Goal: Information Seeking & Learning: Check status

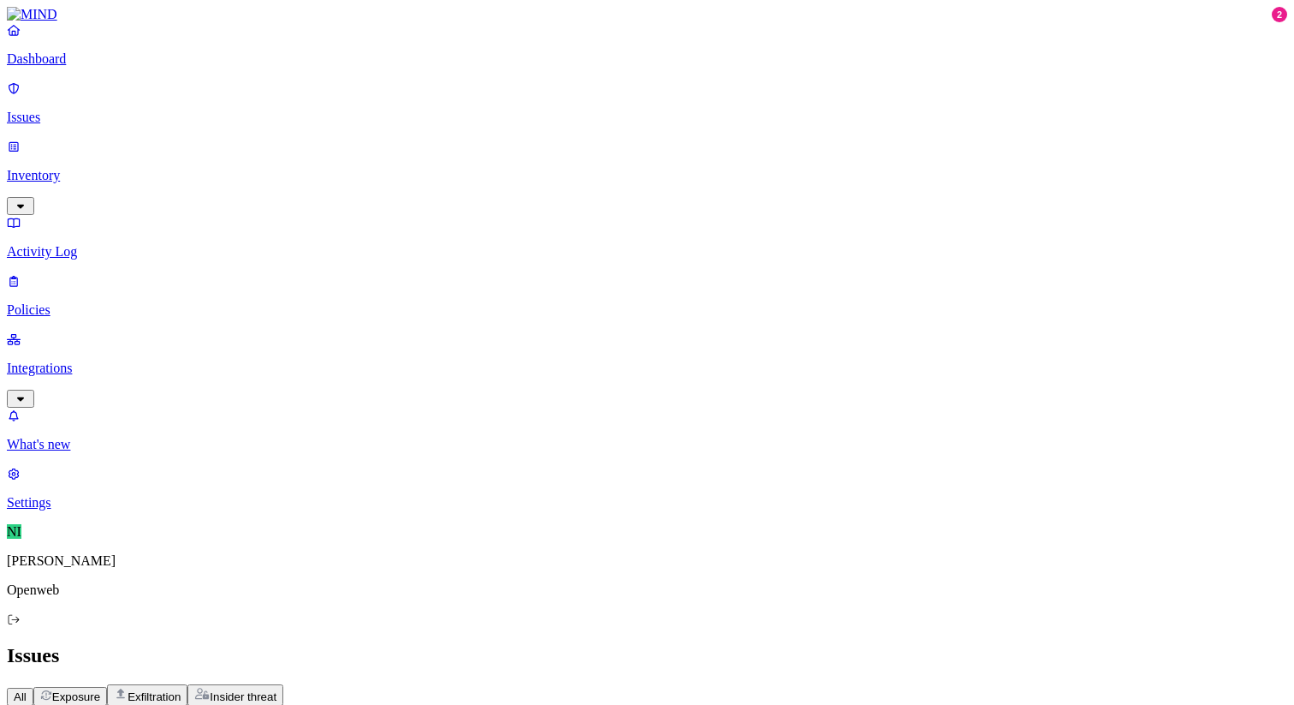
click at [101, 110] on p "Issues" at bounding box center [647, 117] width 1281 height 15
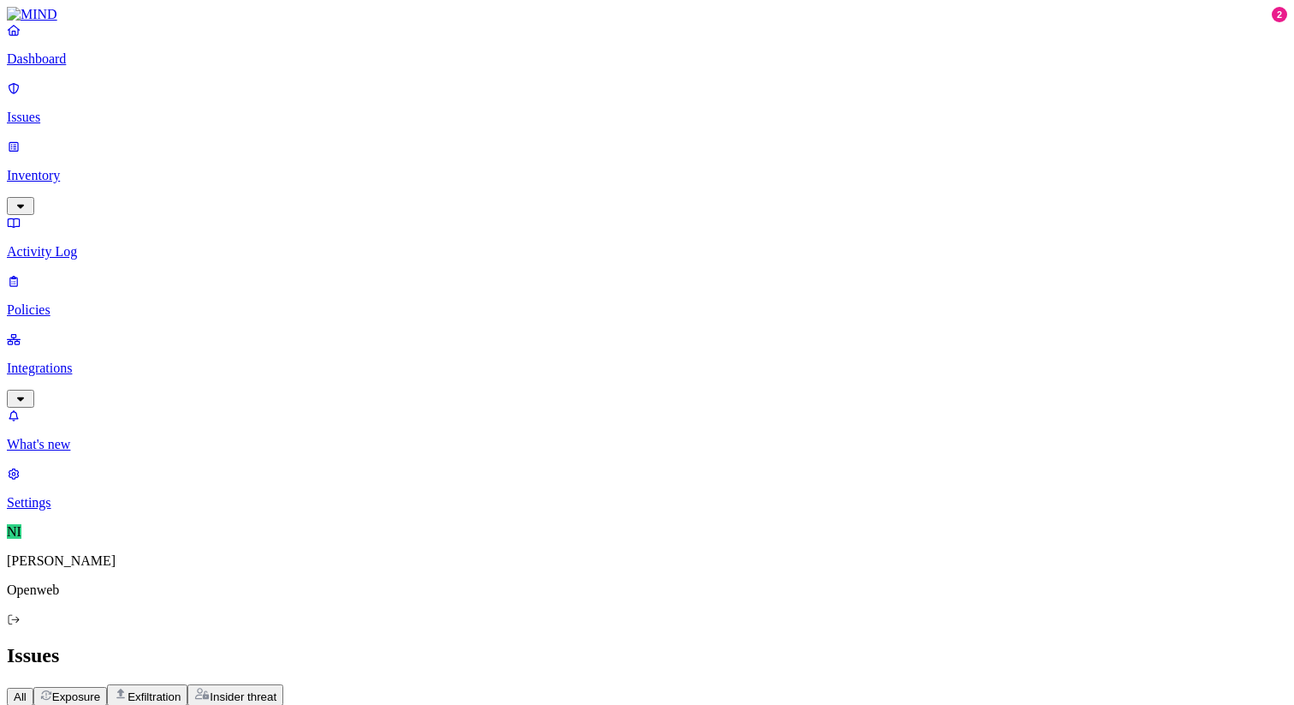
scroll to position [0, 0]
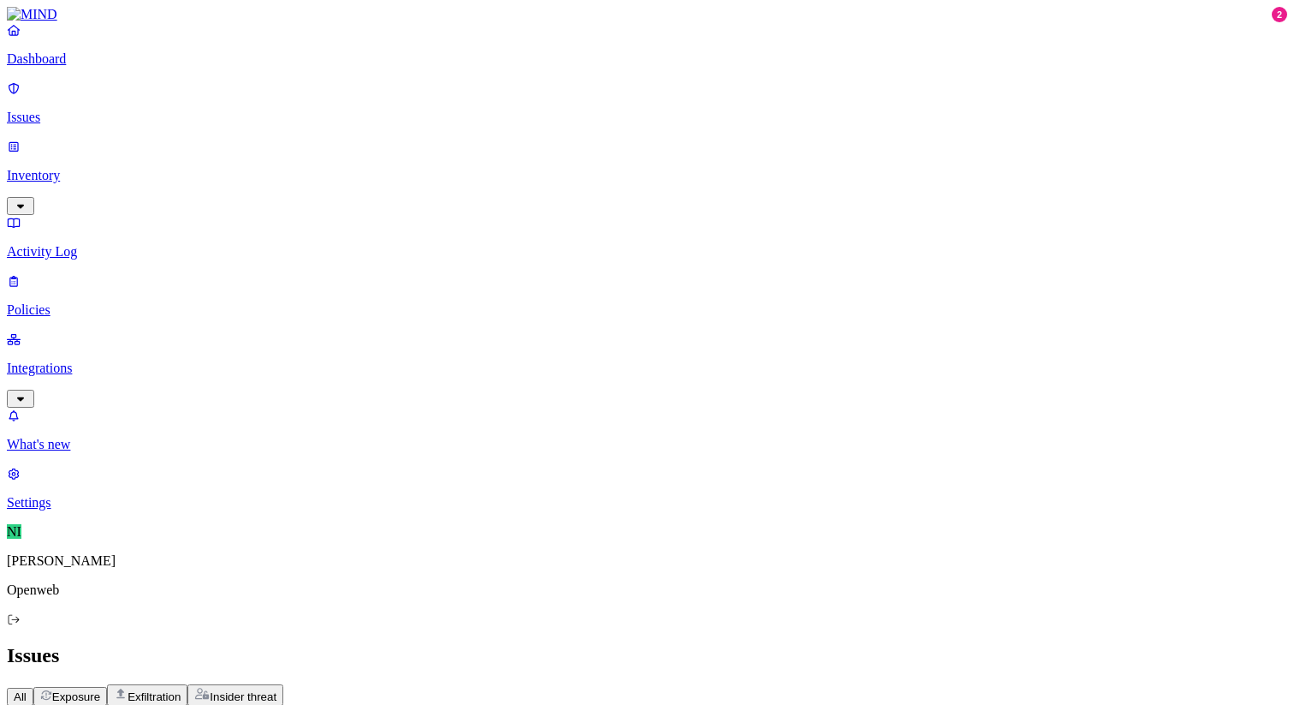
scroll to position [372, 0]
click at [87, 302] on p "Policies" at bounding box center [647, 309] width 1281 height 15
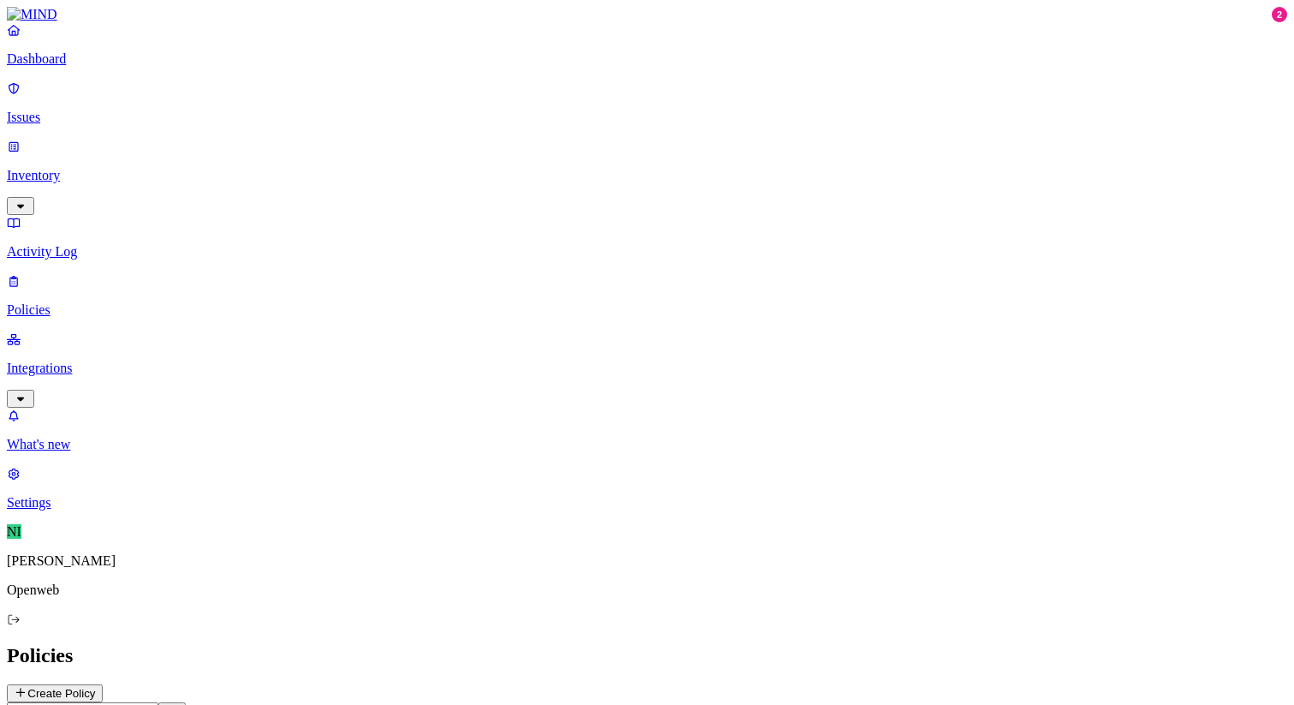
scroll to position [295, 0]
drag, startPoint x: 1214, startPoint y: 64, endPoint x: 860, endPoint y: 65, distance: 353.6
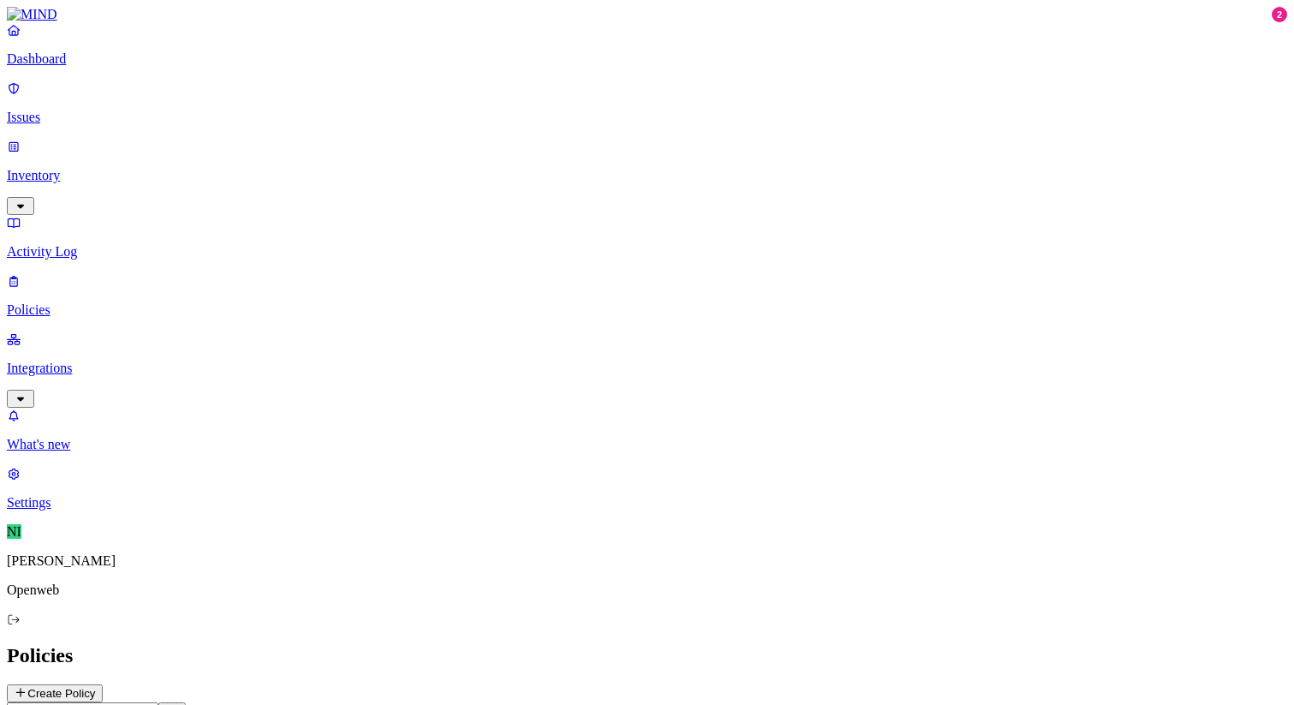
copy h3 "OW - Information Uploaded to Unmanaged Accounts Gen AI"
click at [50, 111] on p "Issues" at bounding box center [647, 117] width 1281 height 15
click at [45, 704] on span "Policy" at bounding box center [29, 714] width 31 height 13
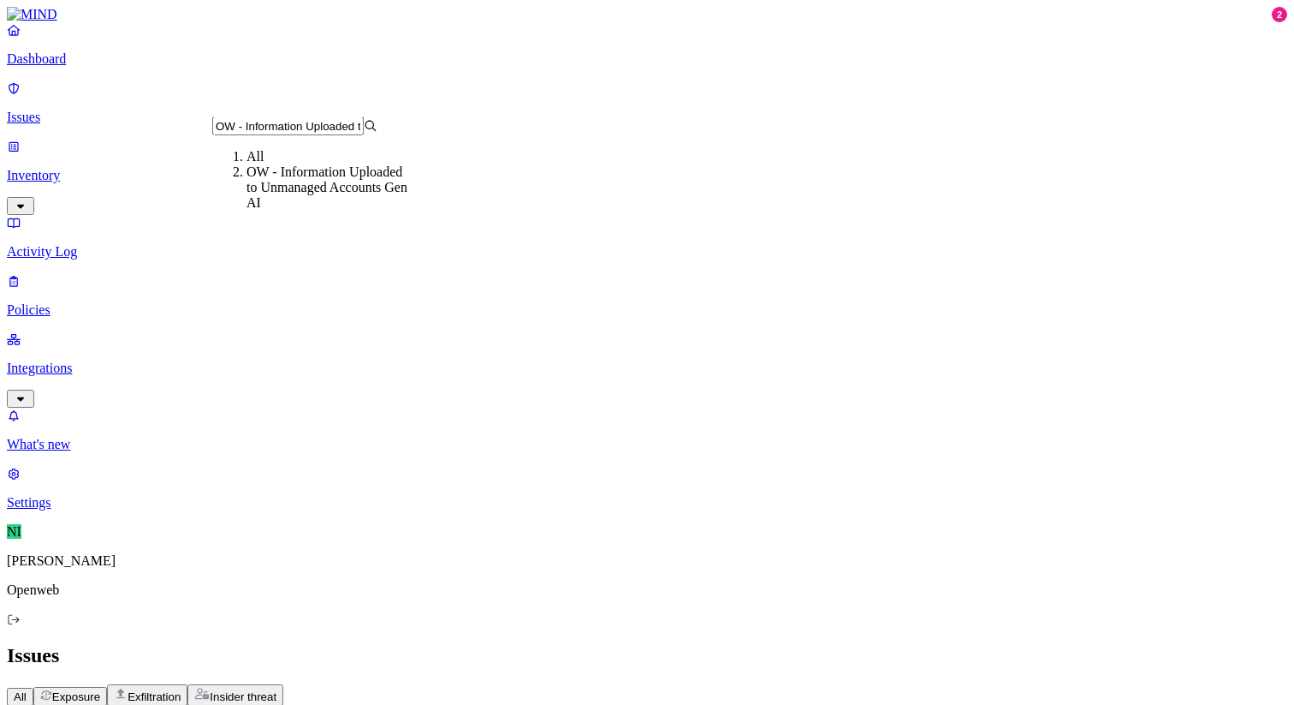
scroll to position [0, 98]
type input "OW - Information Uploaded to Unmanaged Accounts Gen AI"
click at [312, 189] on div "OW - Information Uploaded to Unmanaged Accounts Gen AI" at bounding box center [329, 187] width 165 height 46
click at [376, 704] on button "Policy: OW - Information Uploaded to Unmanaged Accounts Gen AI" at bounding box center [191, 714] width 369 height 18
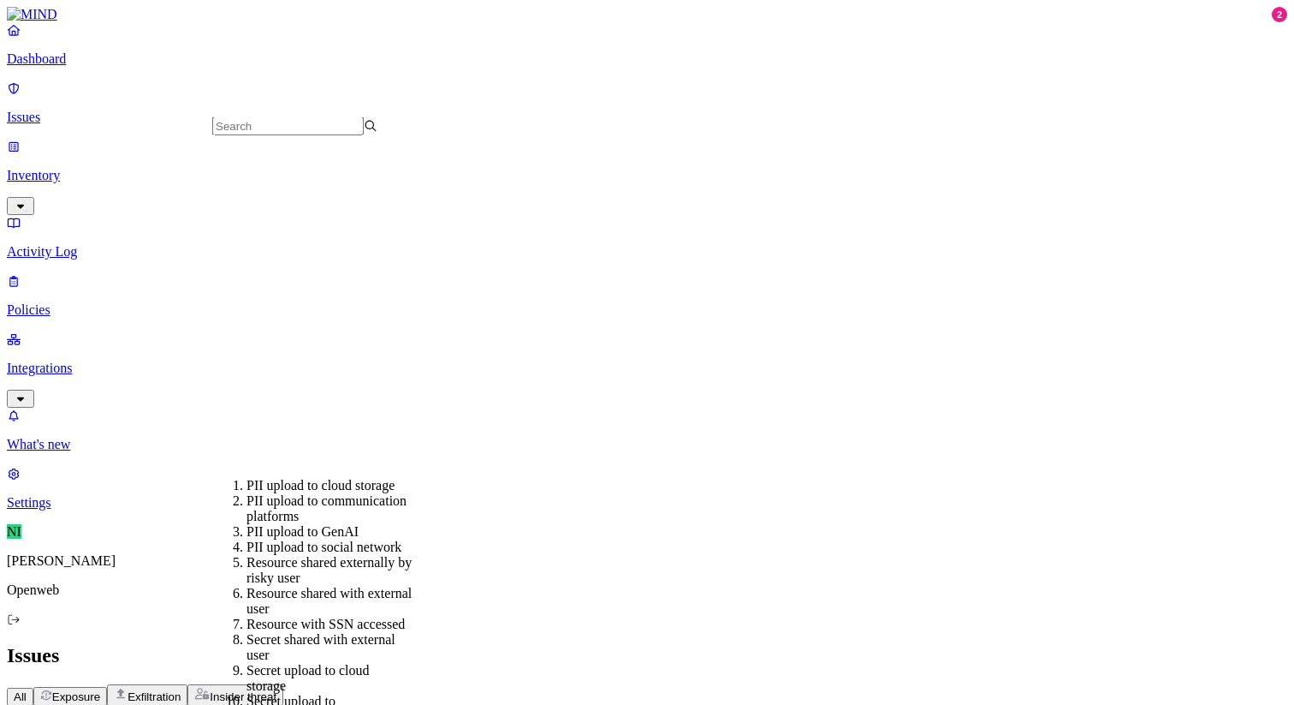
scroll to position [487, 0]
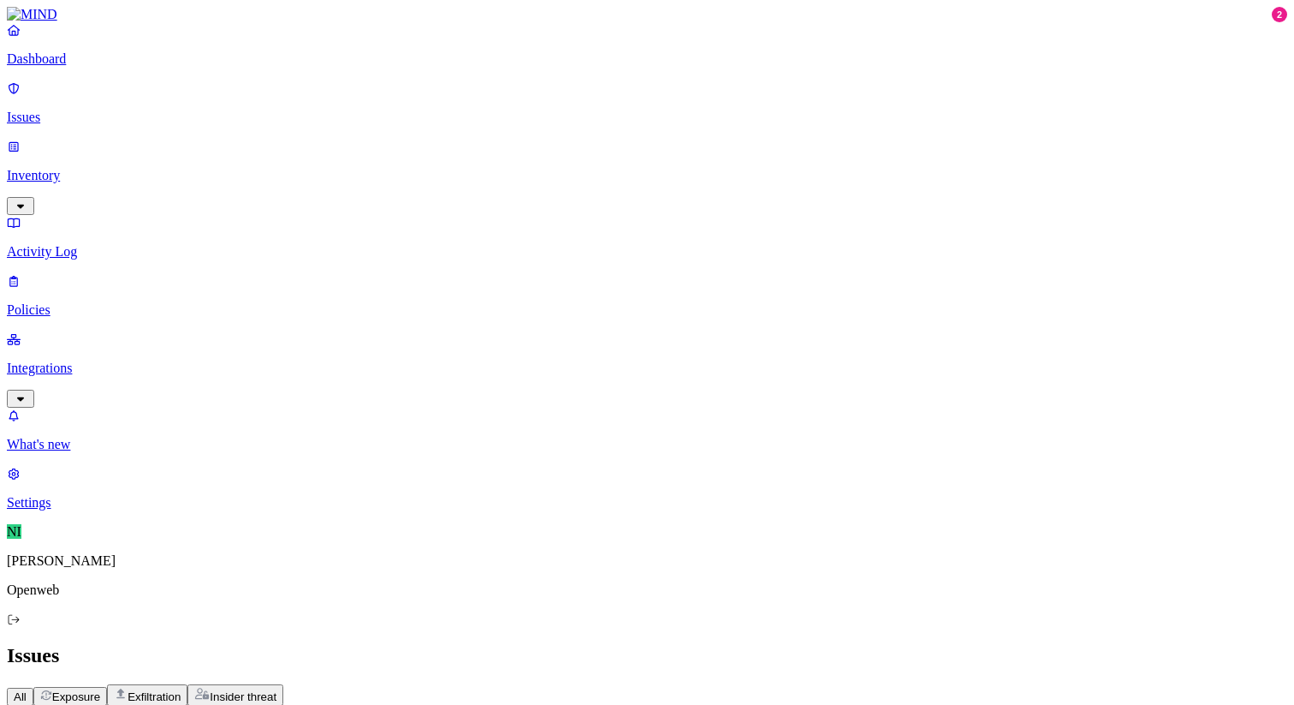
click at [170, 704] on span "Policy: Secret upload to GenAI" at bounding box center [92, 714] width 156 height 13
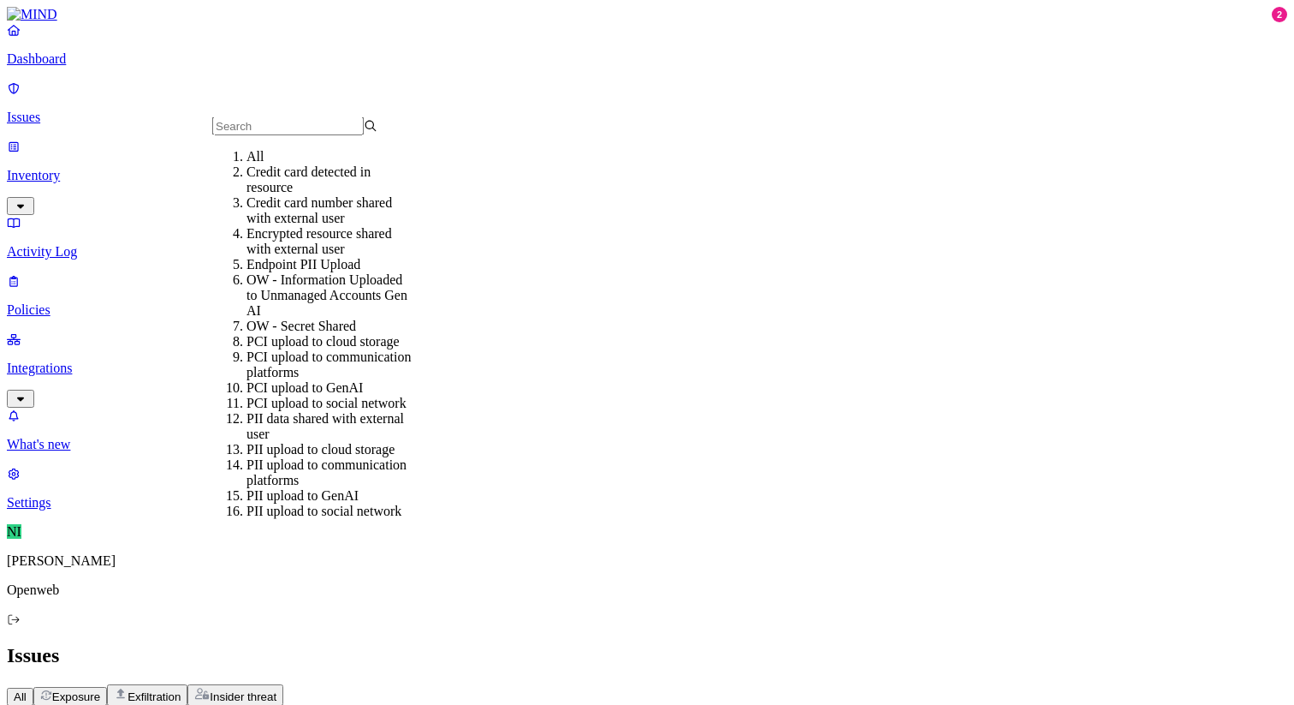
scroll to position [100, 0]
click at [313, 318] on div "OW - Secret Shared" at bounding box center [329, 325] width 165 height 15
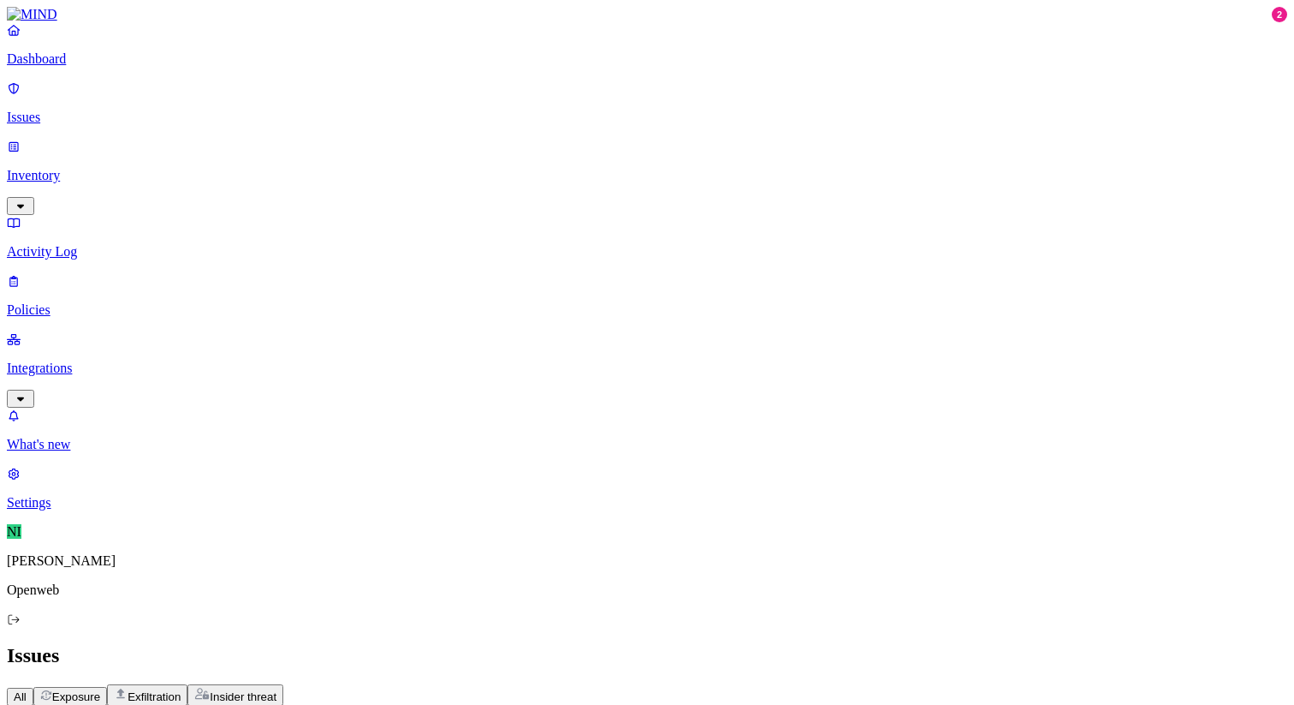
click at [333, 704] on button "Status: Open, In Progress" at bounding box center [253, 714] width 159 height 18
click at [153, 704] on span "Policy: OW - Secret Shared" at bounding box center [84, 714] width 140 height 13
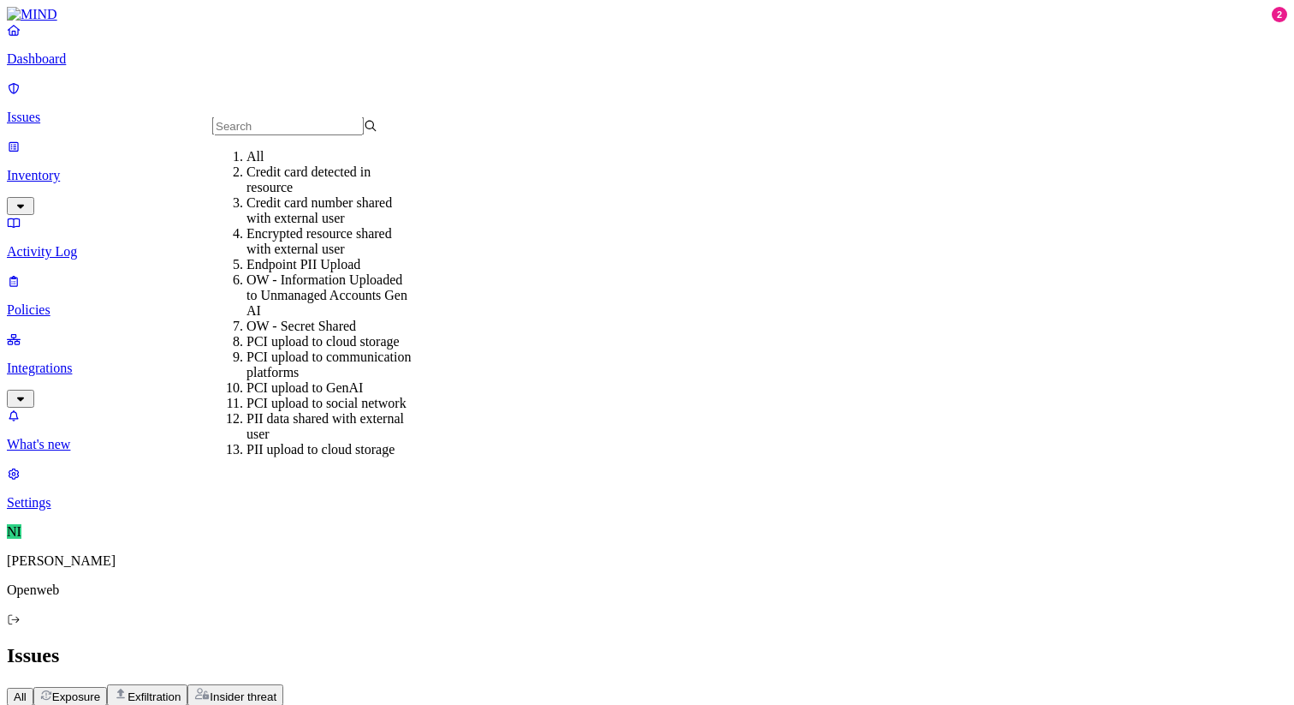
click at [272, 162] on div "All" at bounding box center [329, 156] width 165 height 15
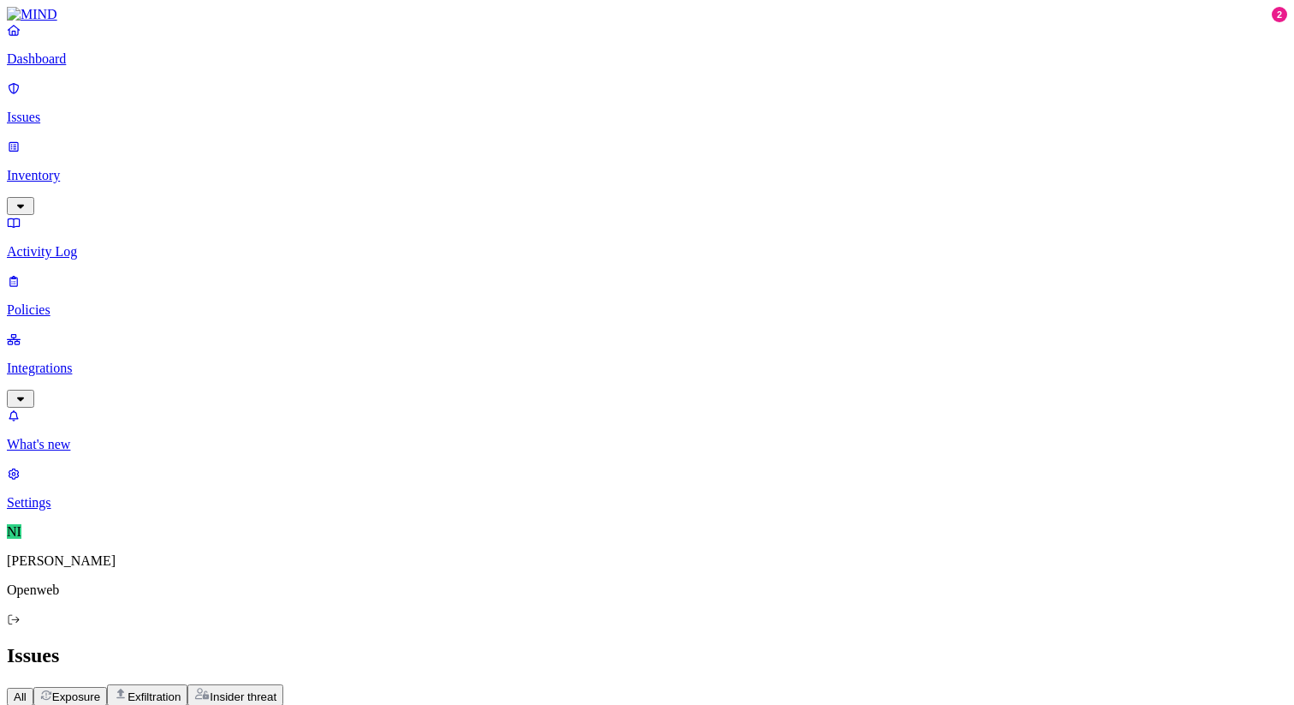
click at [523, 704] on span "Assignee" at bounding box center [499, 714] width 47 height 13
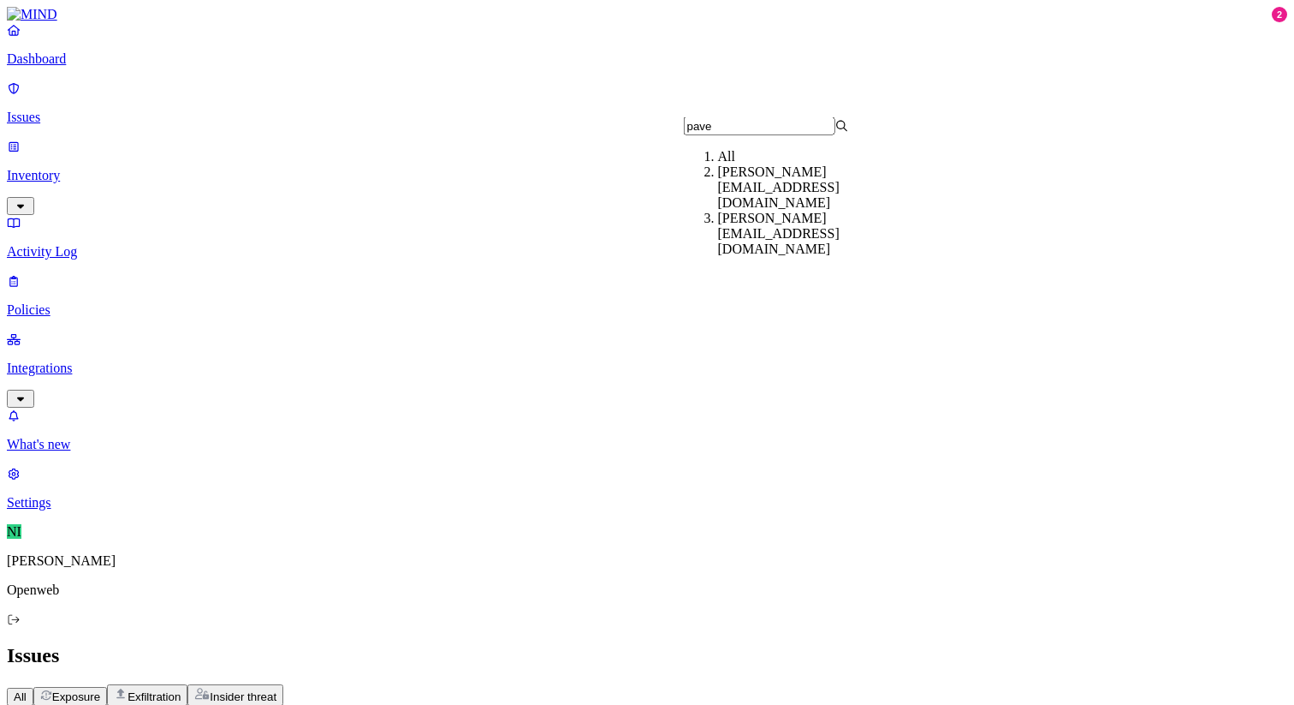
type input "[PERSON_NAME]"
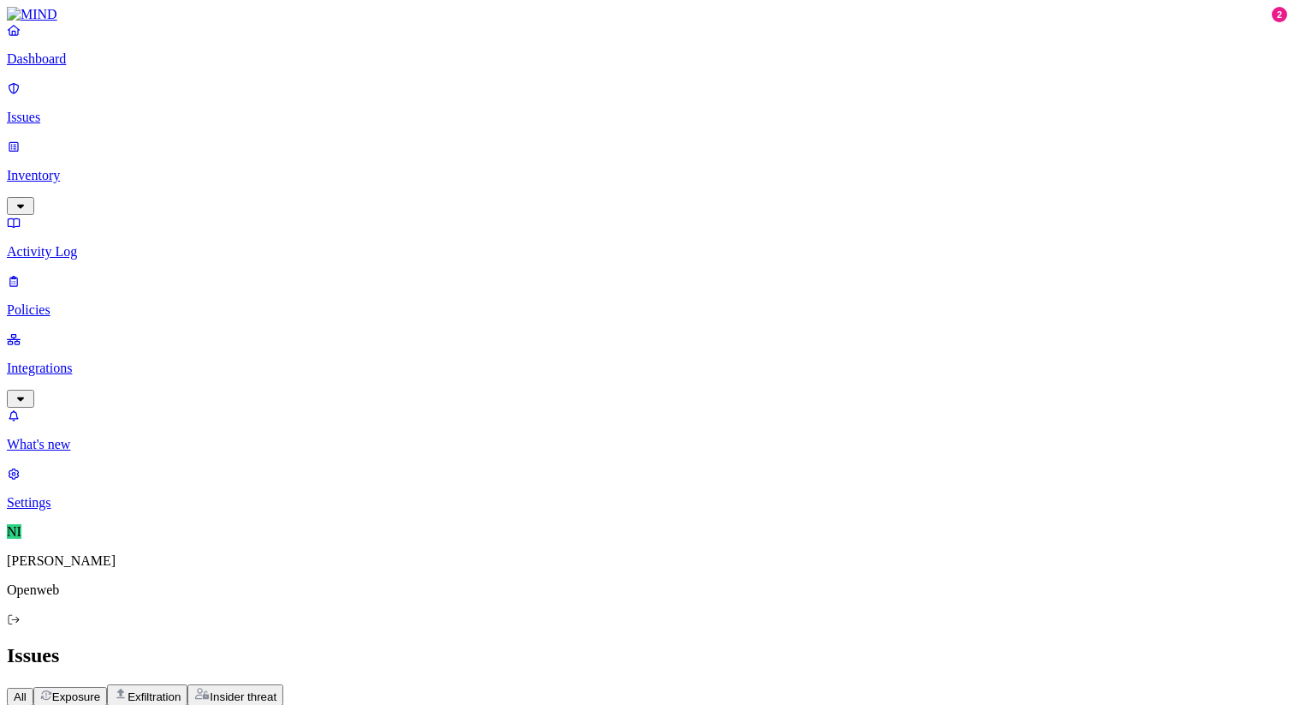
click at [765, 704] on button "Assignee: [PERSON_NAME][EMAIL_ADDRESS][DOMAIN_NAME]" at bounding box center [653, 714] width 368 height 18
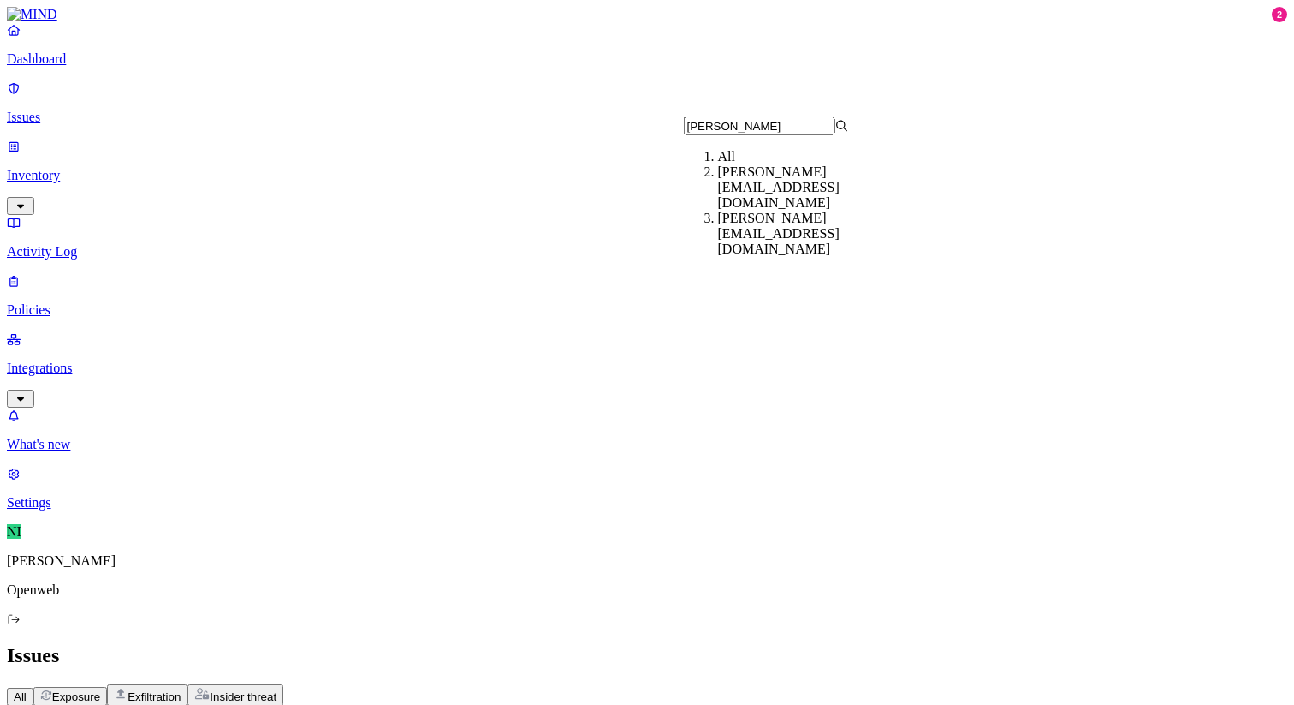
type input "[PERSON_NAME]"
click at [737, 229] on div "[PERSON_NAME][EMAIL_ADDRESS][DOMAIN_NAME]" at bounding box center [800, 234] width 165 height 46
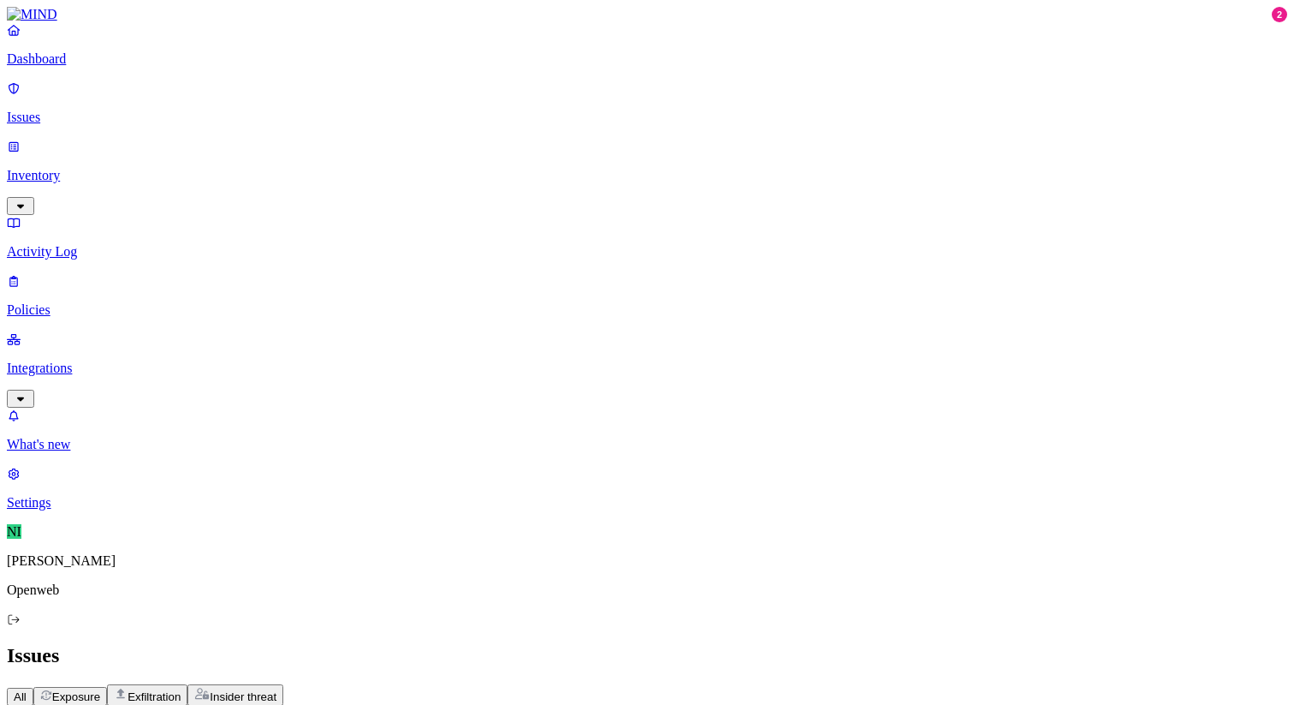
click at [810, 704] on span "Assignee: [PERSON_NAME][EMAIL_ADDRESS][DOMAIN_NAME]" at bounding box center [646, 714] width 341 height 13
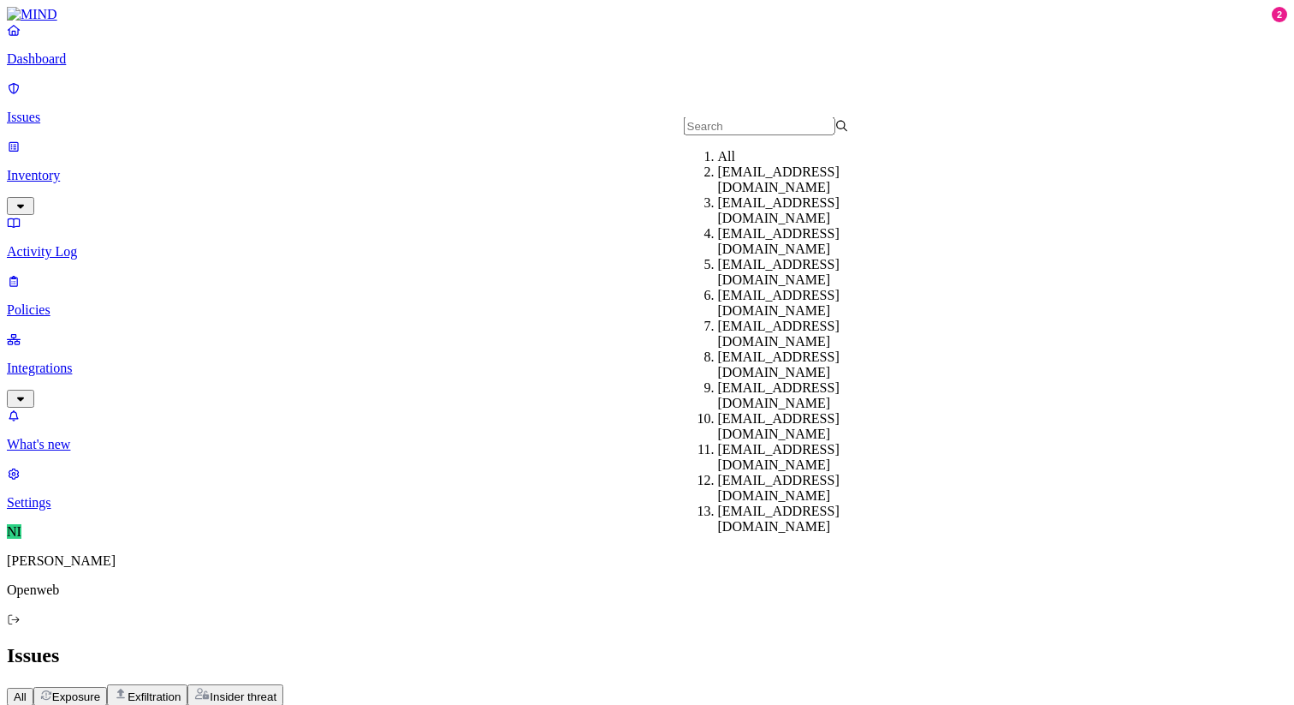
click at [754, 135] on input "text" at bounding box center [760, 126] width 152 height 18
